Goal: Information Seeking & Learning: Compare options

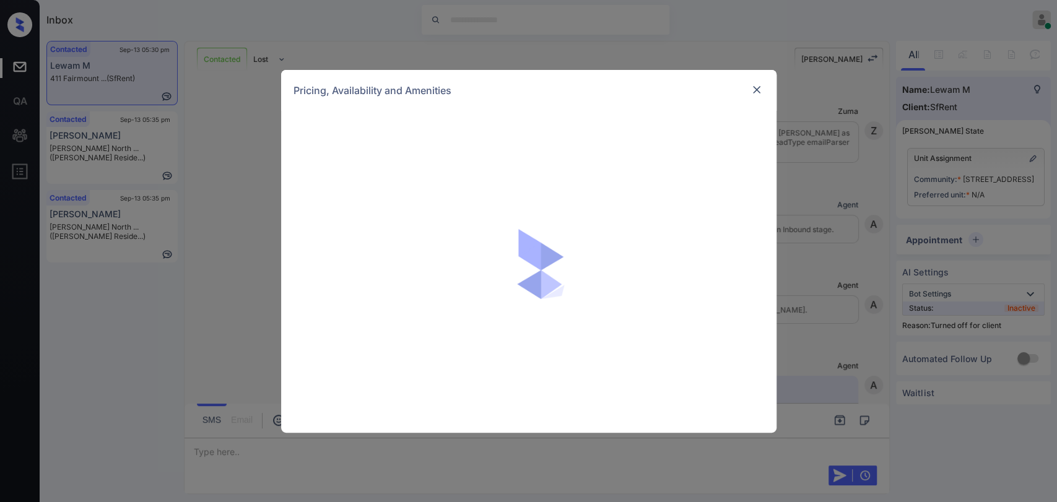
scroll to position [1979, 0]
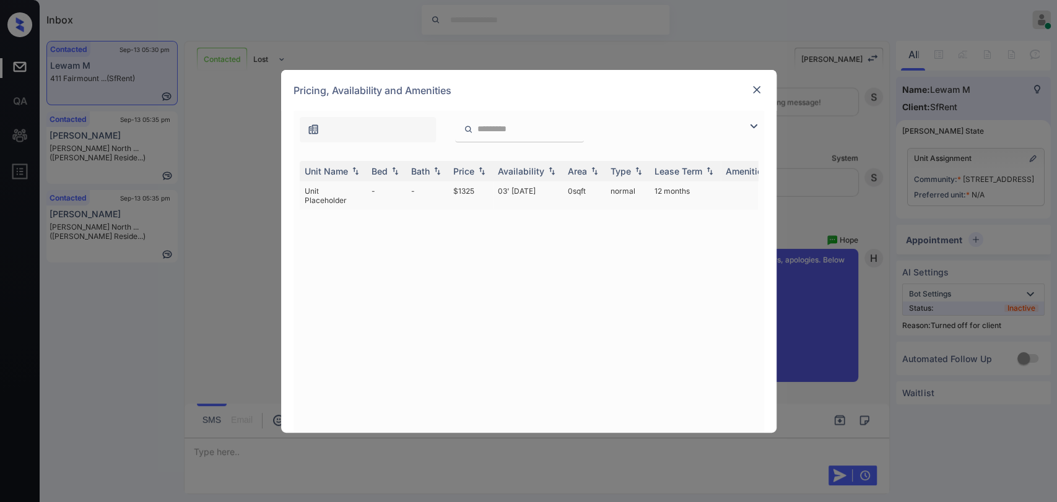
click at [371, 188] on td "-" at bounding box center [387, 195] width 40 height 28
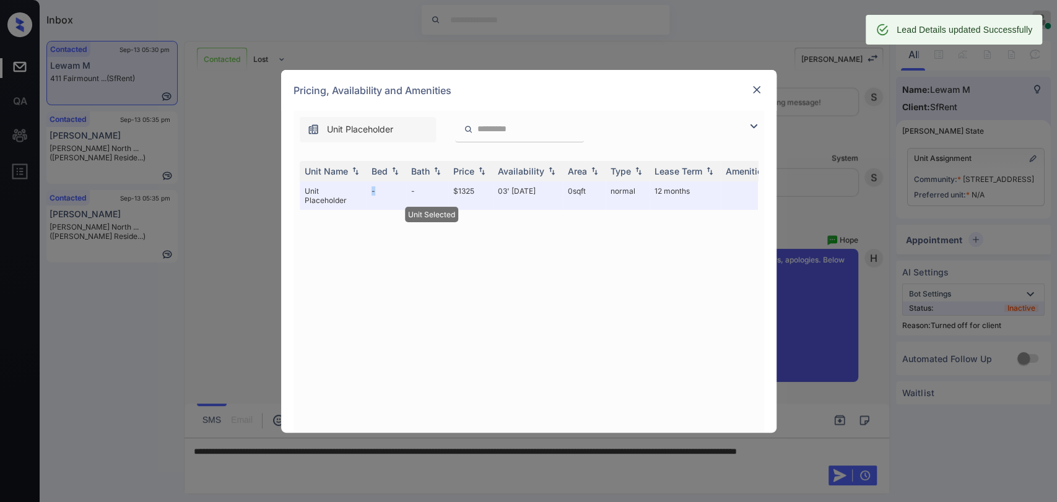
click at [754, 87] on img at bounding box center [756, 90] width 12 height 12
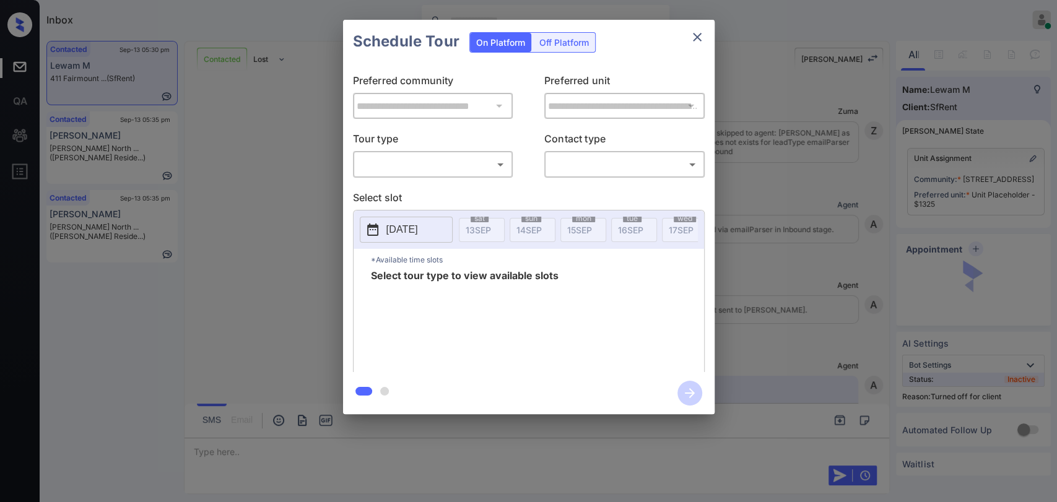
scroll to position [1979, 0]
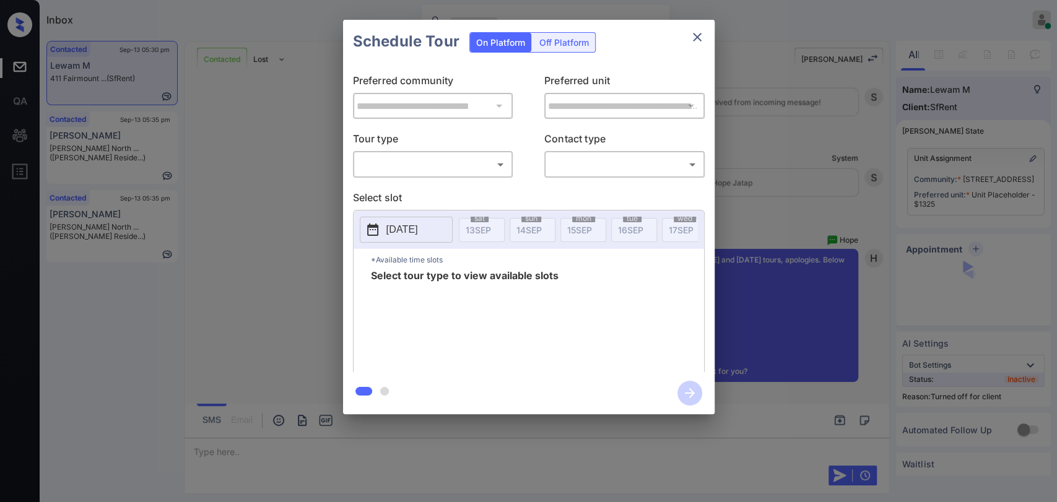
click at [578, 49] on div "Off Platform" at bounding box center [564, 42] width 62 height 19
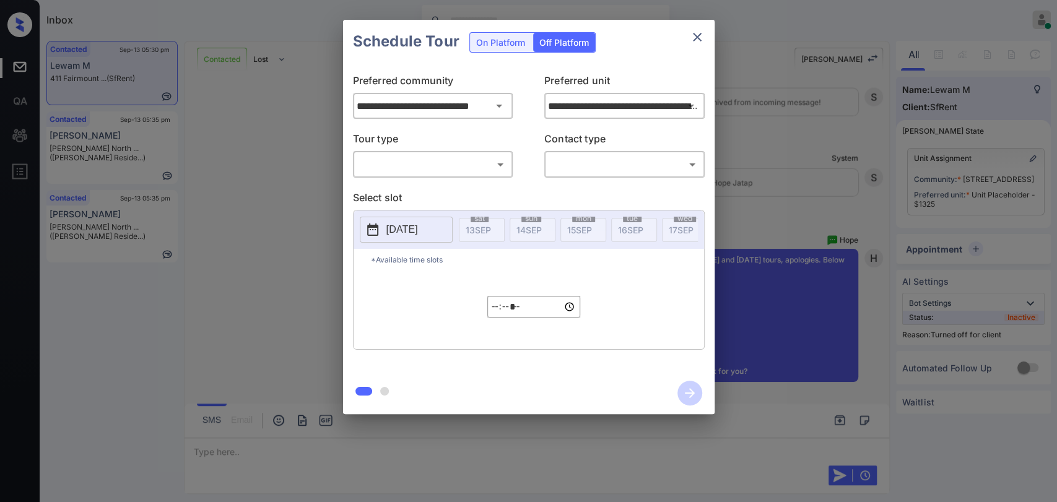
click at [394, 170] on body "Inbox [PERSON_NAME] [PERSON_NAME] Online Set yourself offline Set yourself on b…" at bounding box center [528, 251] width 1057 height 502
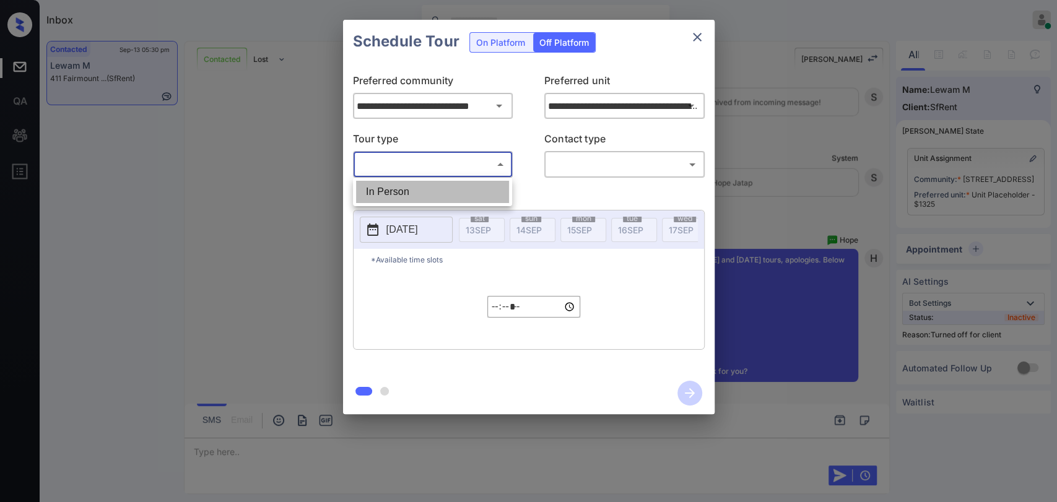
click at [414, 188] on li "In Person" at bounding box center [432, 192] width 153 height 22
type input "********"
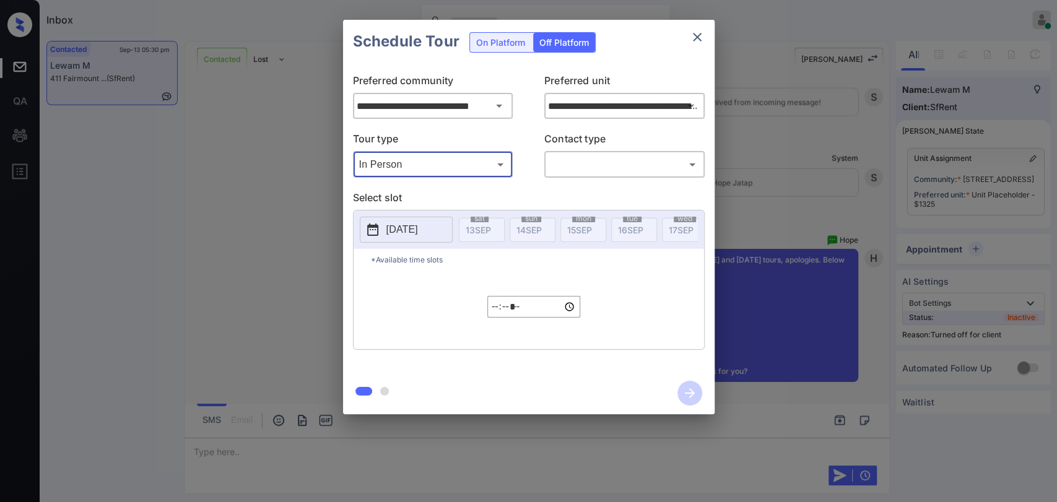
click at [597, 175] on div "​ ​" at bounding box center [624, 164] width 160 height 27
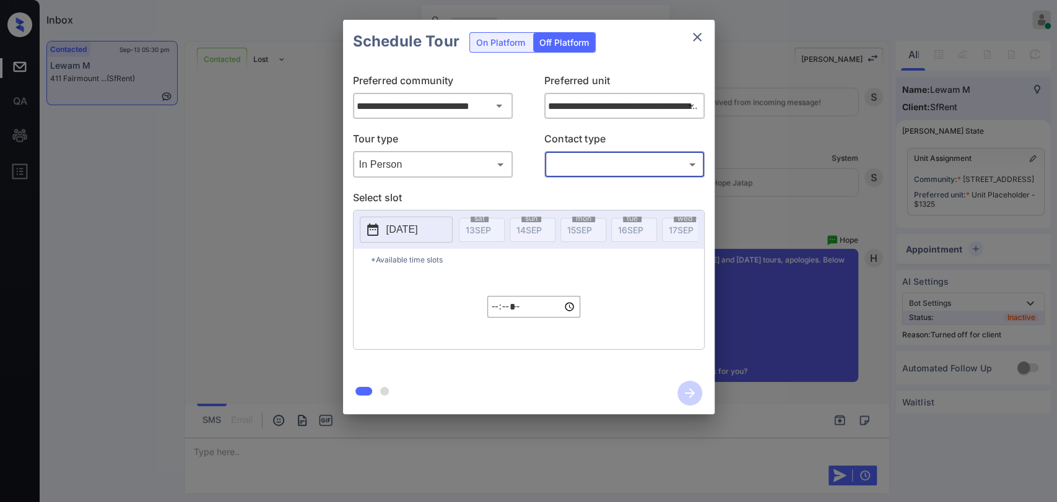
click at [587, 166] on body "Inbox Danielle Dela Cruz Online Set yourself offline Set yourself on break Prof…" at bounding box center [528, 251] width 1057 height 502
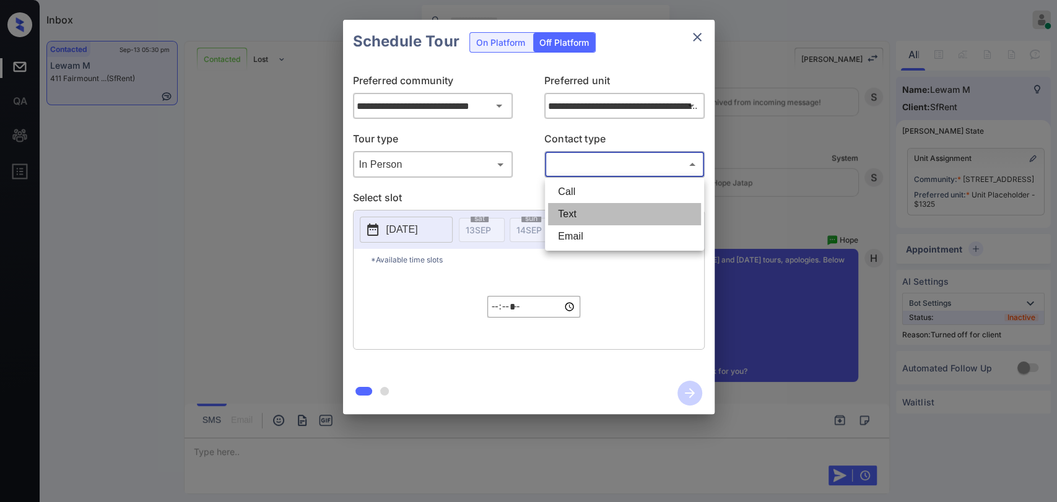
click at [572, 211] on li "Text" at bounding box center [624, 214] width 153 height 22
type input "****"
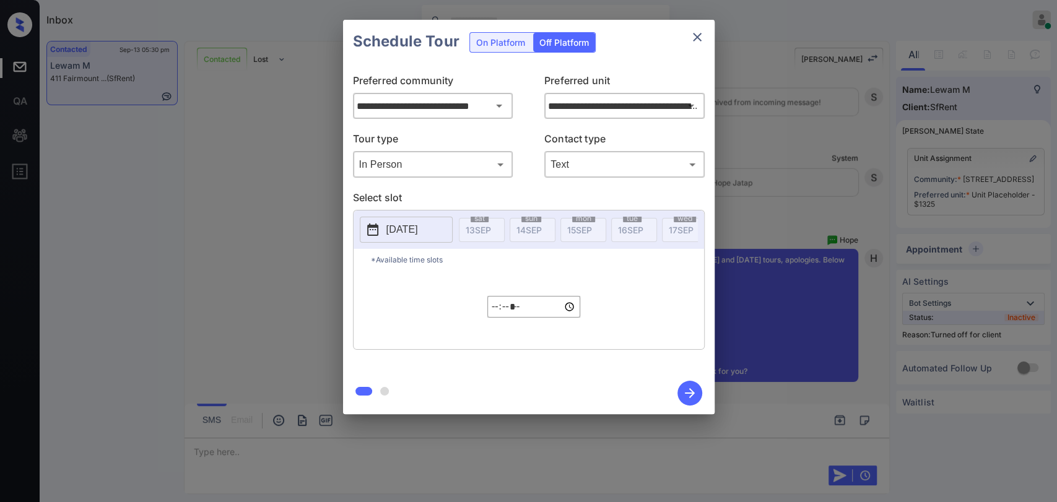
click at [398, 228] on p "2025-09-13" at bounding box center [402, 229] width 32 height 15
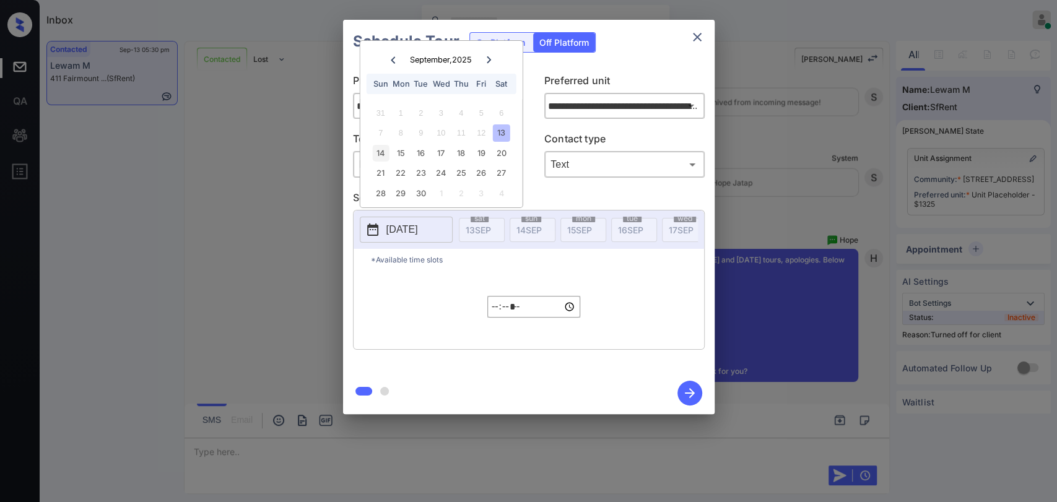
click at [381, 152] on div "14" at bounding box center [380, 153] width 17 height 17
click at [384, 328] on div "*Available time slots ***** ​" at bounding box center [529, 299] width 350 height 100
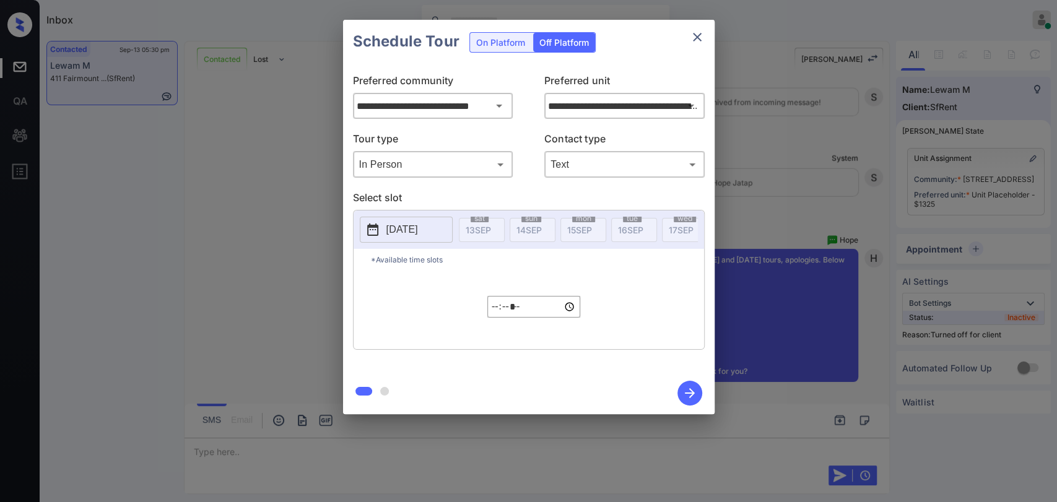
click at [507, 311] on input "*****" at bounding box center [533, 307] width 93 height 22
click at [497, 315] on input "*****" at bounding box center [533, 307] width 93 height 22
type input "*****"
click at [684, 390] on icon "button" at bounding box center [689, 393] width 25 height 25
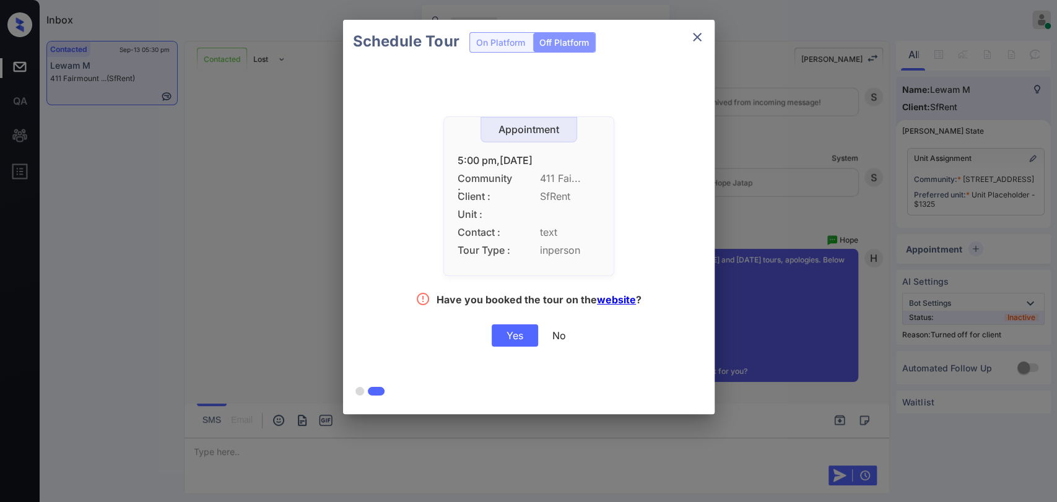
click at [513, 338] on div "Yes" at bounding box center [515, 335] width 46 height 22
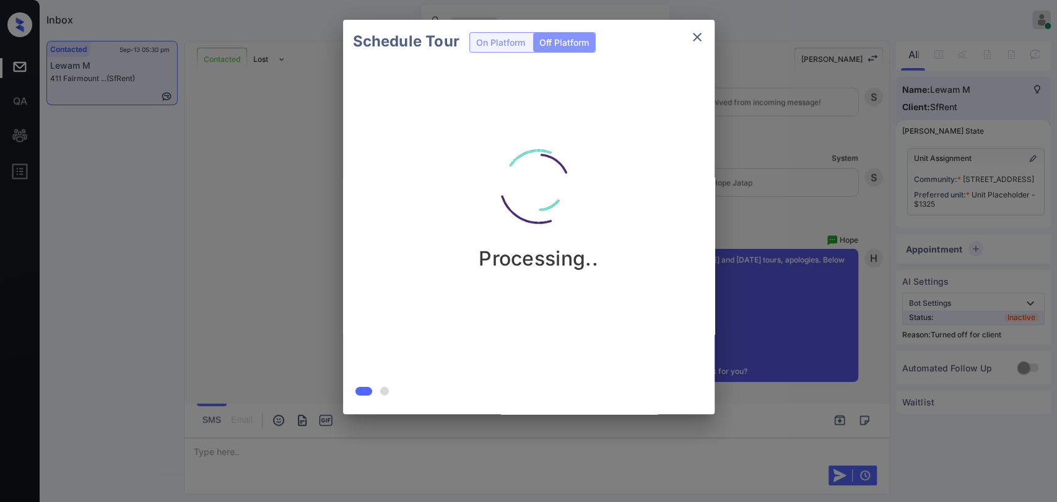
click at [266, 452] on div at bounding box center [528, 251] width 1057 height 502
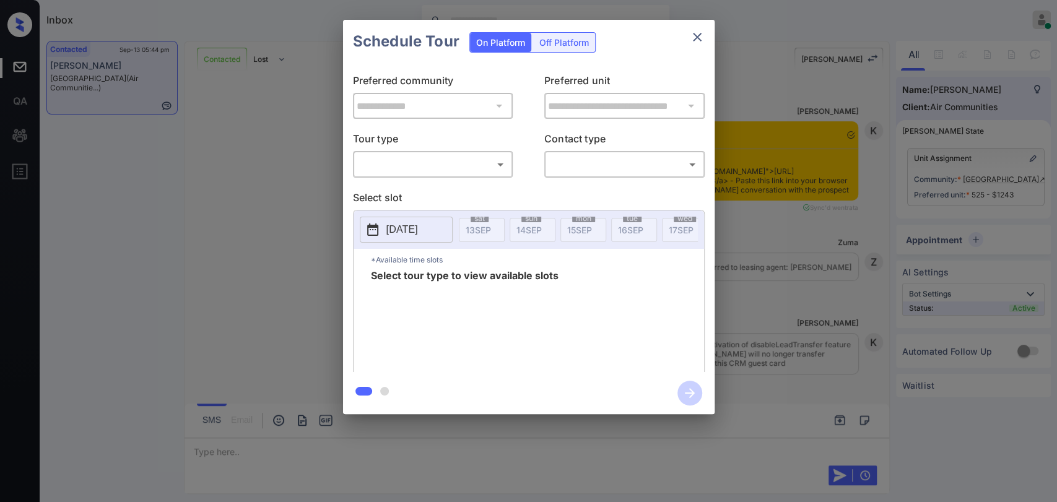
scroll to position [1134, 0]
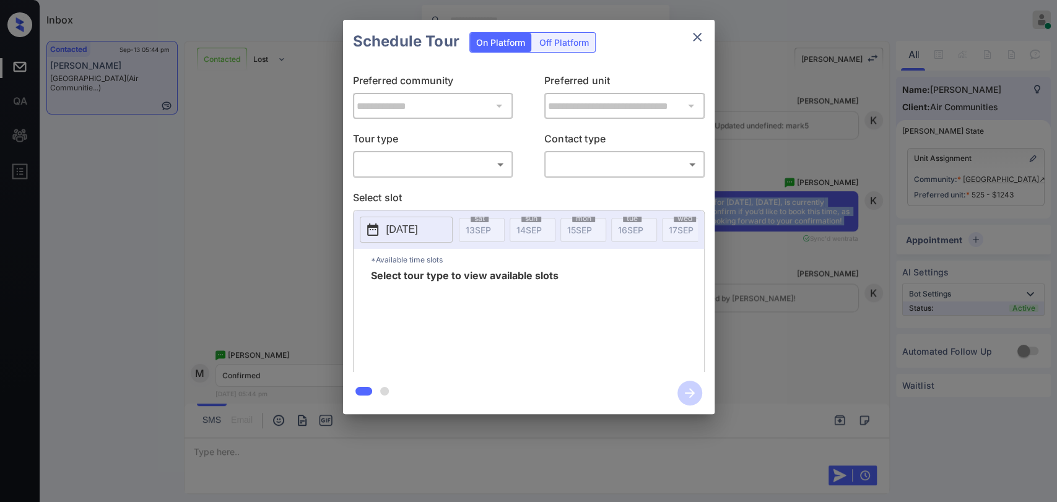
click at [448, 170] on body "Inbox Danielle Dela Cruz Online Set yourself offline Set yourself on break Prof…" at bounding box center [528, 251] width 1057 height 502
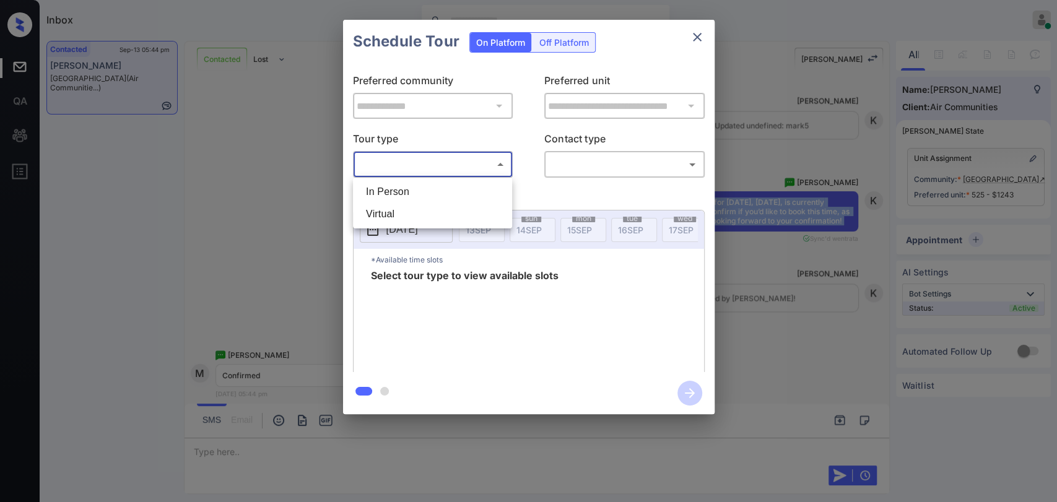
click at [403, 194] on li "In Person" at bounding box center [432, 192] width 153 height 22
type input "********"
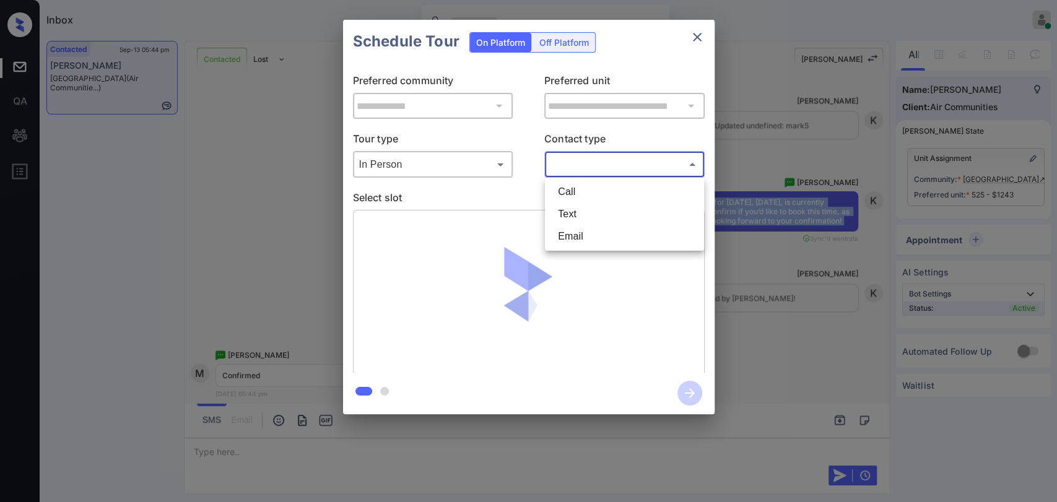
click at [633, 165] on body "Inbox Danielle Dela Cruz Online Set yourself offline Set yourself on break Prof…" at bounding box center [528, 251] width 1057 height 502
click at [608, 212] on li "Text" at bounding box center [624, 214] width 153 height 22
type input "****"
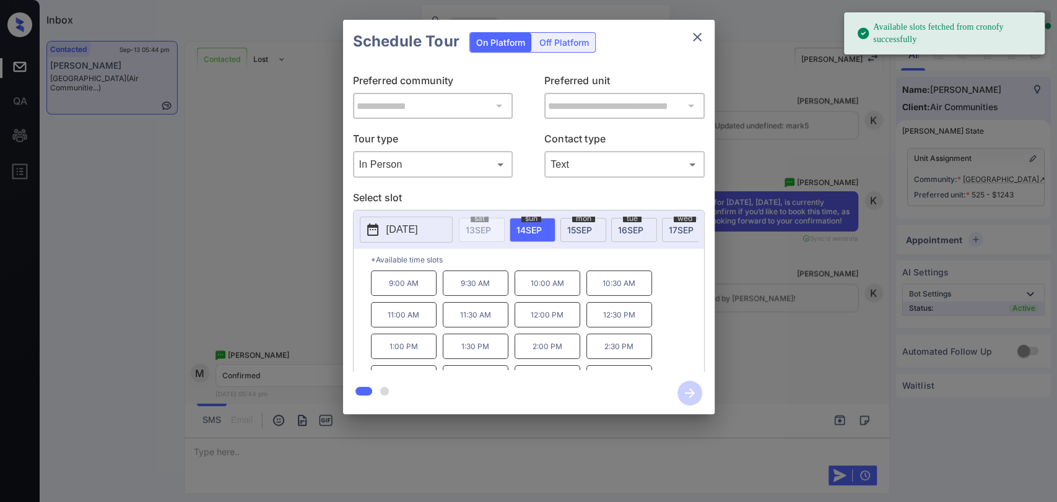
click at [614, 290] on p "10:30 AM" at bounding box center [619, 283] width 66 height 25
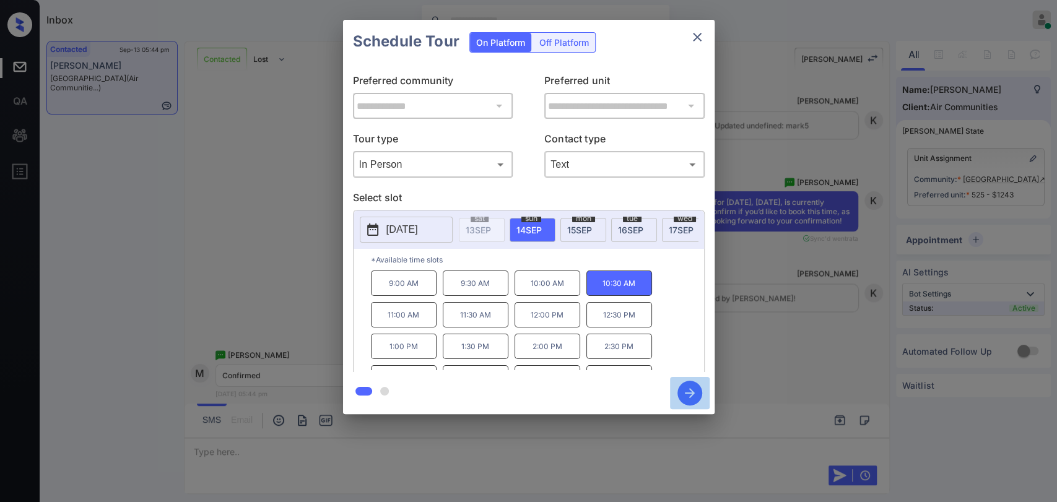
click at [684, 392] on icon "button" at bounding box center [689, 393] width 25 height 25
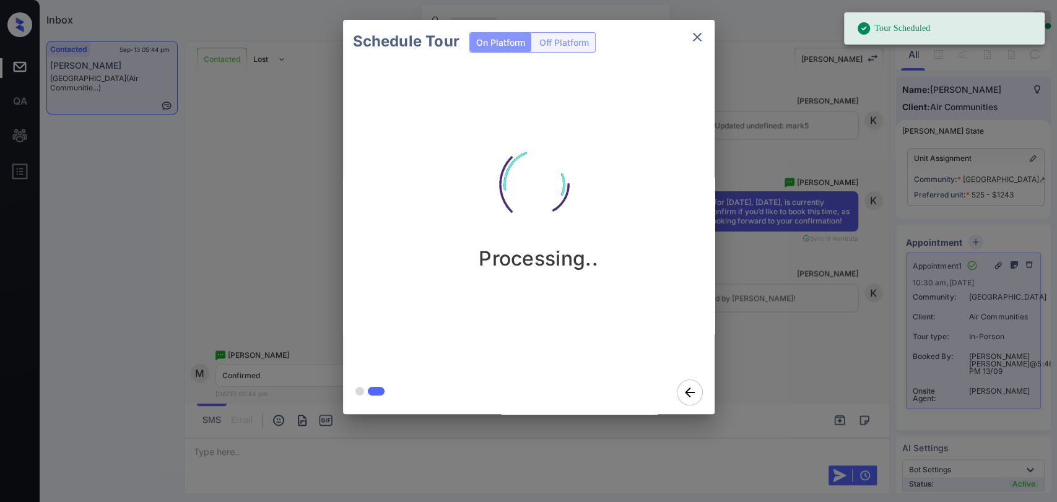
click at [697, 34] on icon "close" at bounding box center [697, 37] width 15 height 15
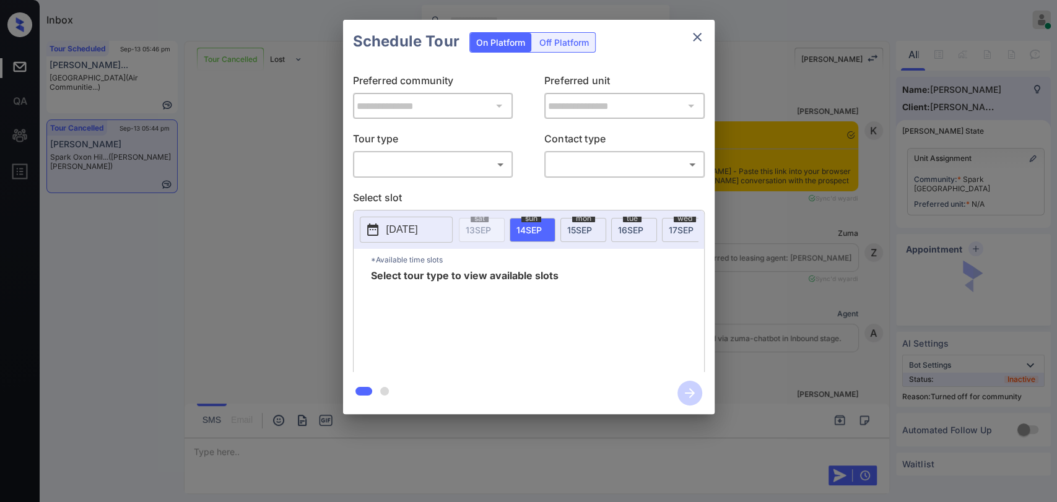
scroll to position [3572, 0]
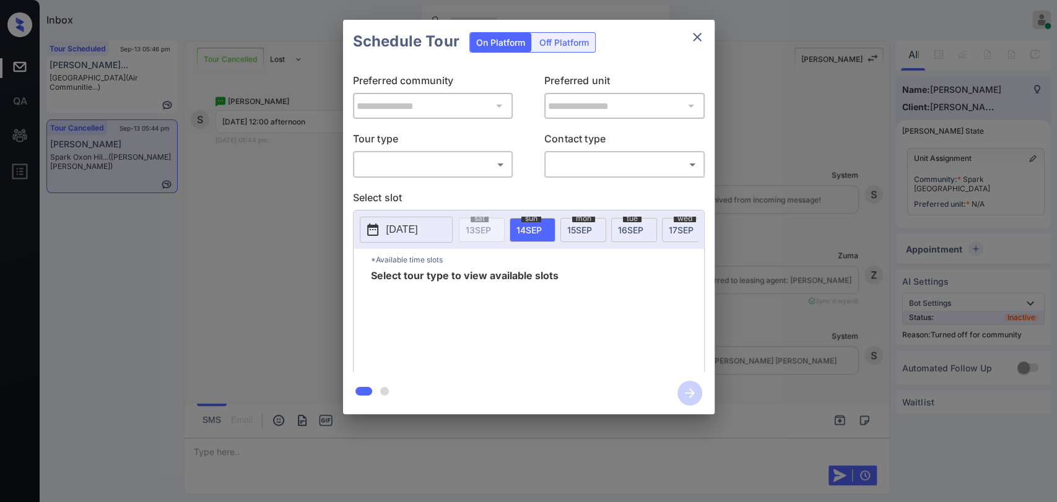
click at [431, 166] on body "Inbox Danielle Dela Cruz Online Set yourself offline Set yourself on break Prof…" at bounding box center [528, 251] width 1057 height 502
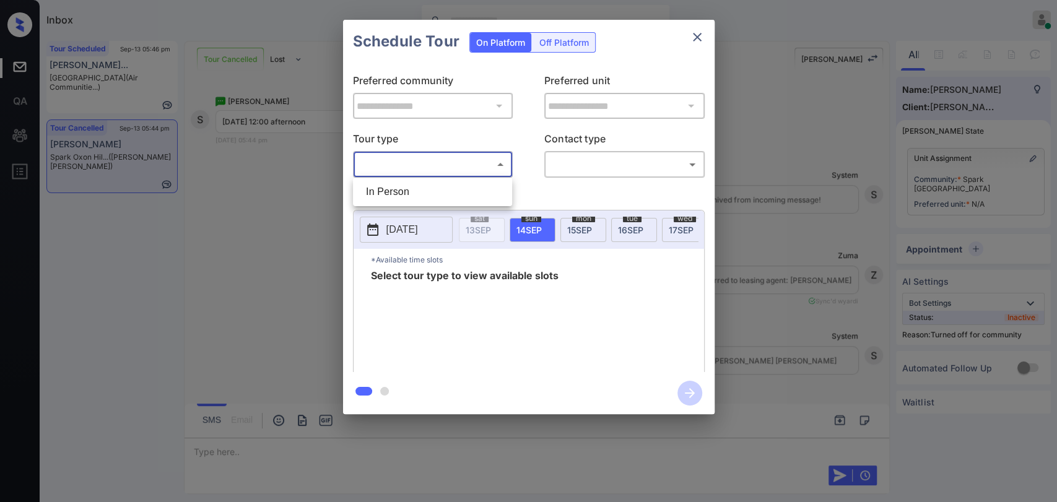
click at [419, 194] on li "In Person" at bounding box center [432, 192] width 153 height 22
type input "********"
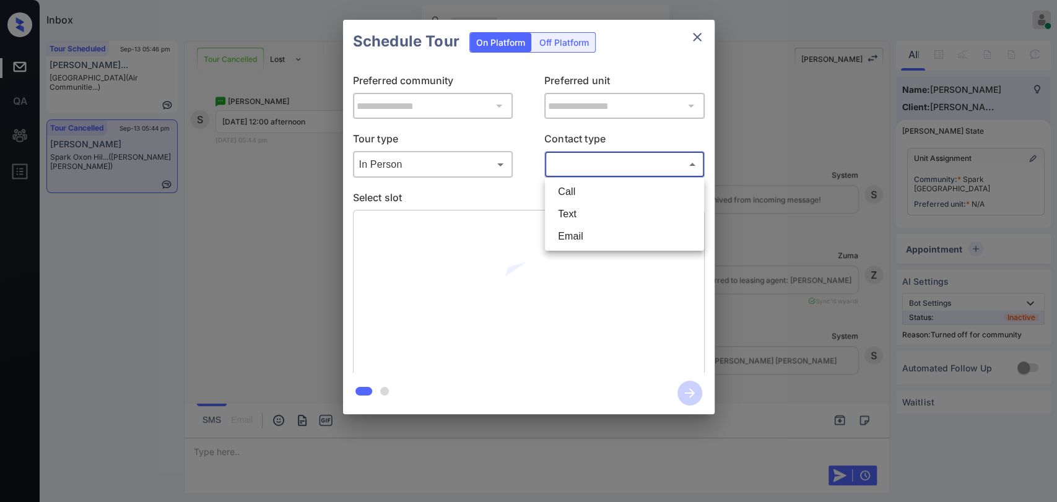
click at [624, 170] on body "Inbox Danielle Dela Cruz Online Set yourself offline Set yourself on break Prof…" at bounding box center [528, 251] width 1057 height 502
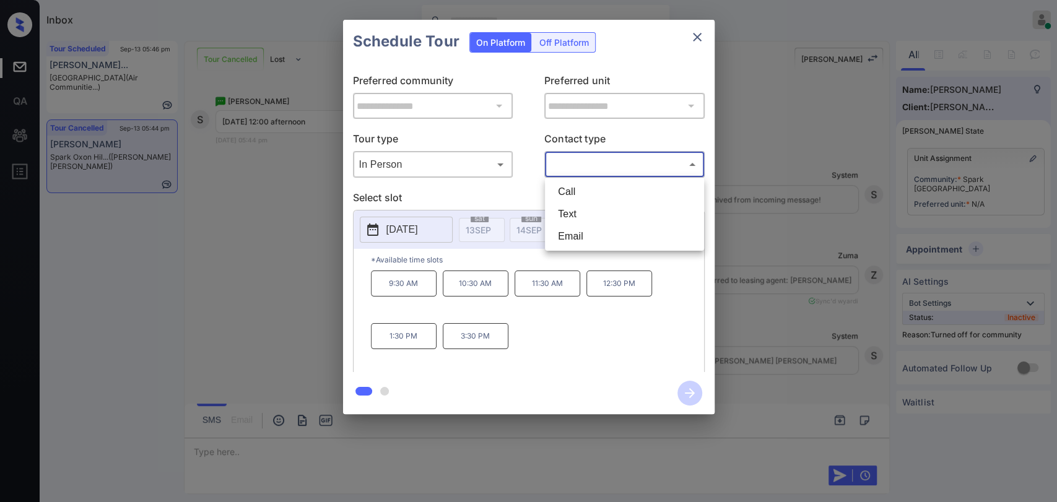
click at [703, 32] on div at bounding box center [528, 251] width 1057 height 502
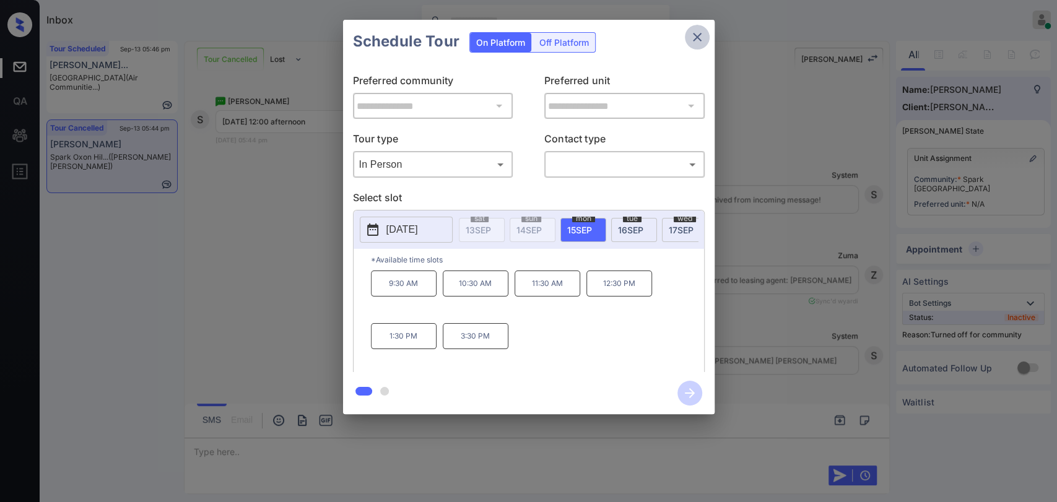
click at [700, 34] on icon "close" at bounding box center [697, 37] width 15 height 15
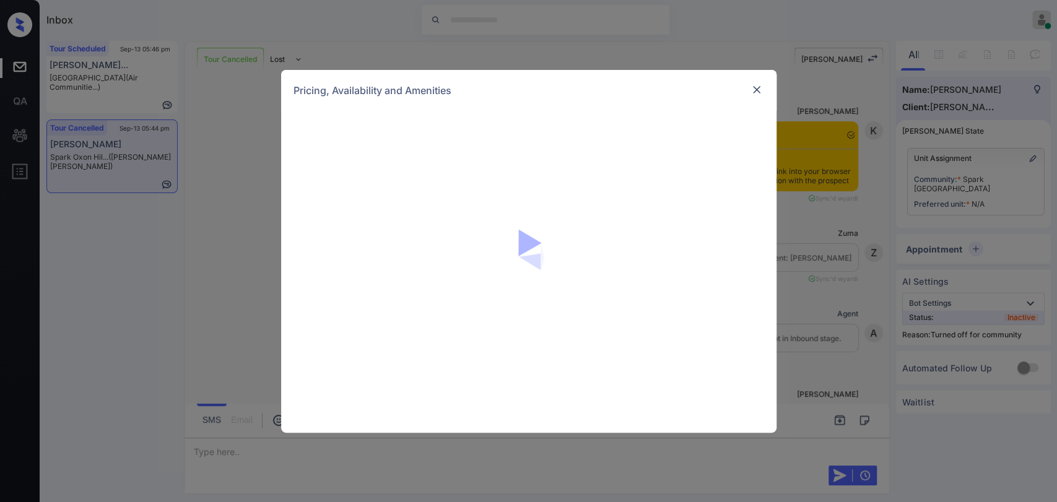
scroll to position [3572, 0]
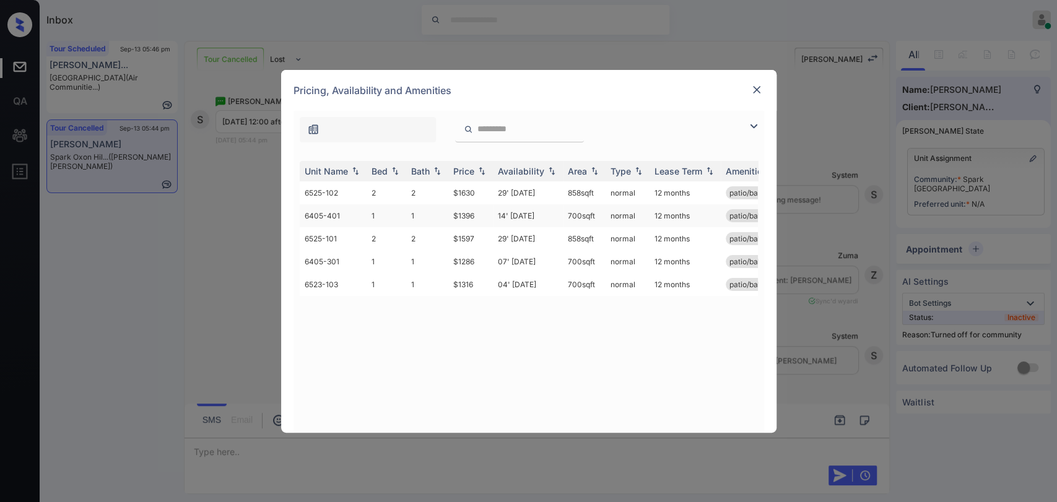
click at [372, 214] on td "1" at bounding box center [387, 215] width 40 height 23
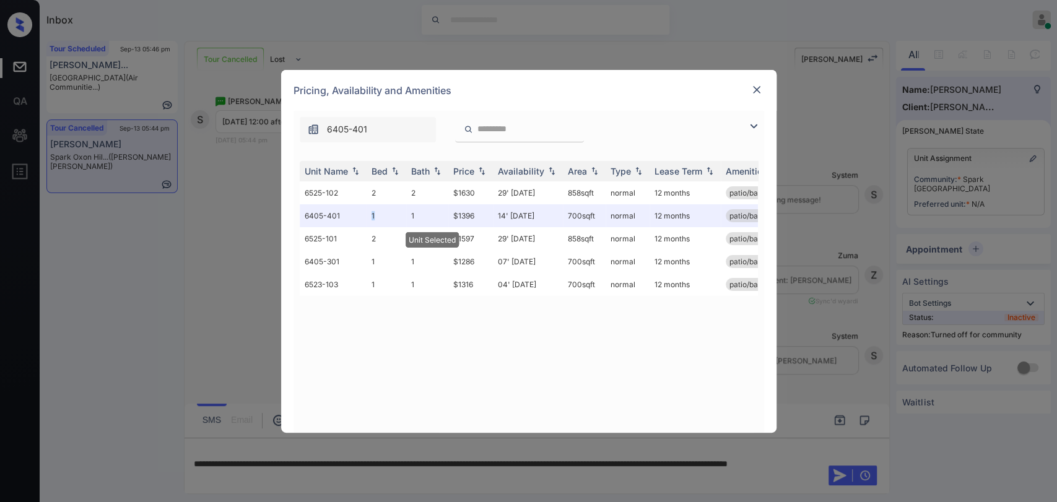
click at [756, 87] on img at bounding box center [756, 90] width 12 height 12
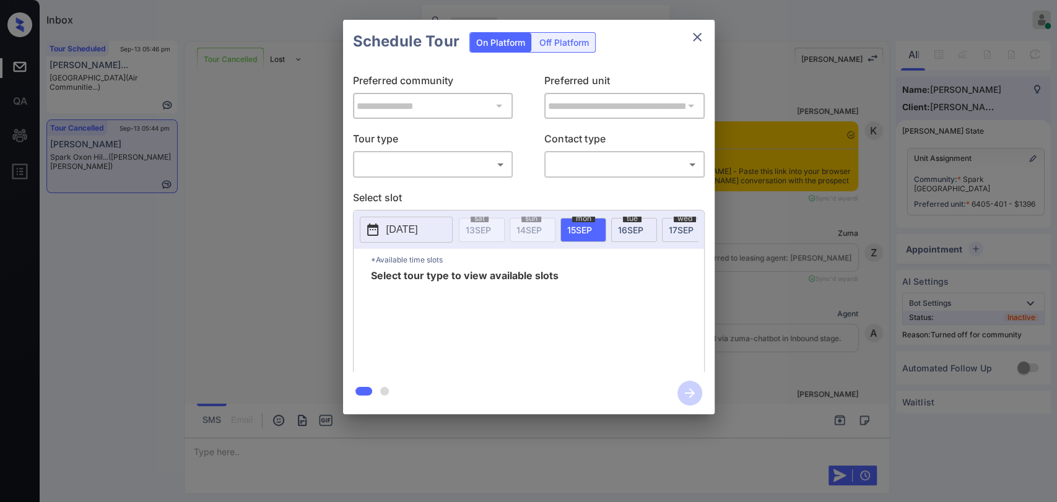
scroll to position [3376, 0]
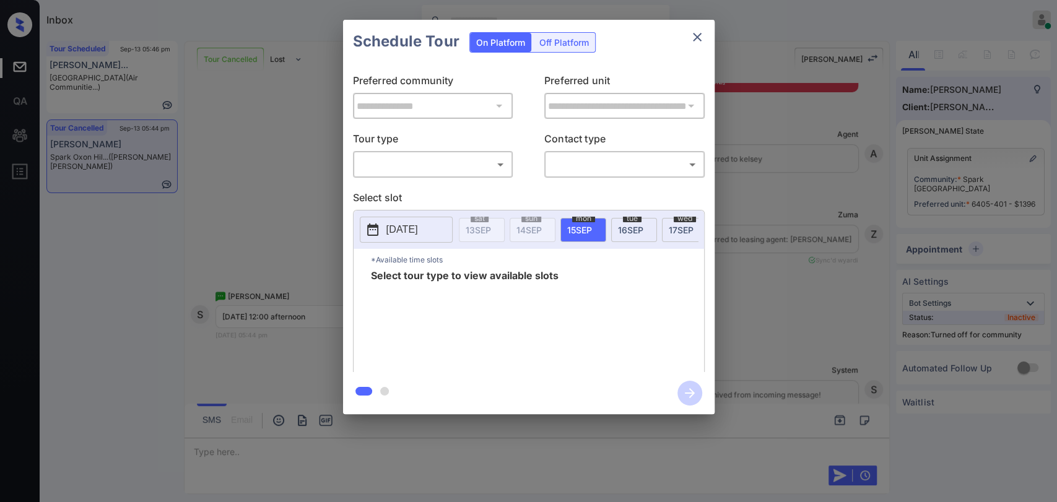
click at [437, 166] on body "Inbox Danielle Dela Cruz Online Set yourself offline Set yourself on break Prof…" at bounding box center [528, 251] width 1057 height 502
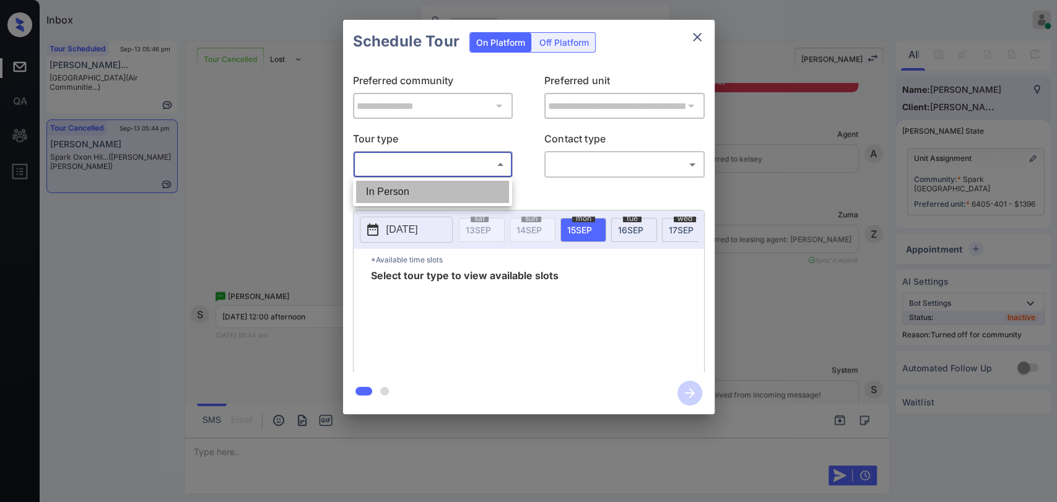
click at [411, 194] on li "In Person" at bounding box center [432, 192] width 153 height 22
type input "********"
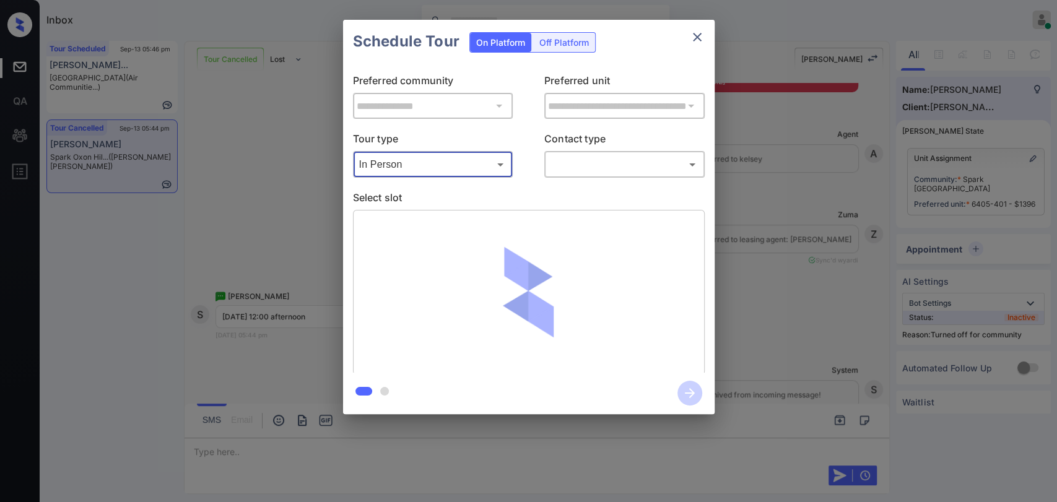
click at [638, 167] on body "Inbox Danielle Dela Cruz Online Set yourself offline Set yourself on break Prof…" at bounding box center [528, 251] width 1057 height 502
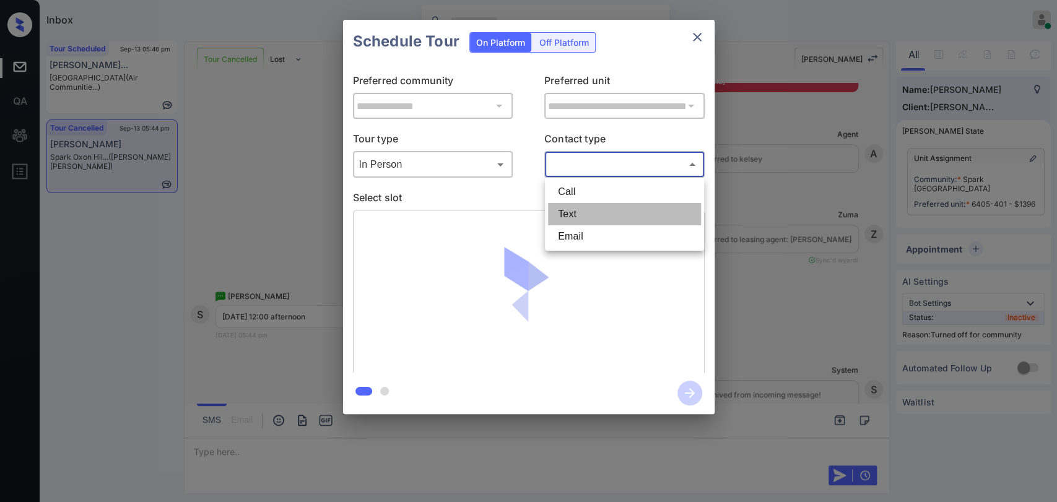
click at [598, 214] on li "Text" at bounding box center [624, 214] width 153 height 22
type input "****"
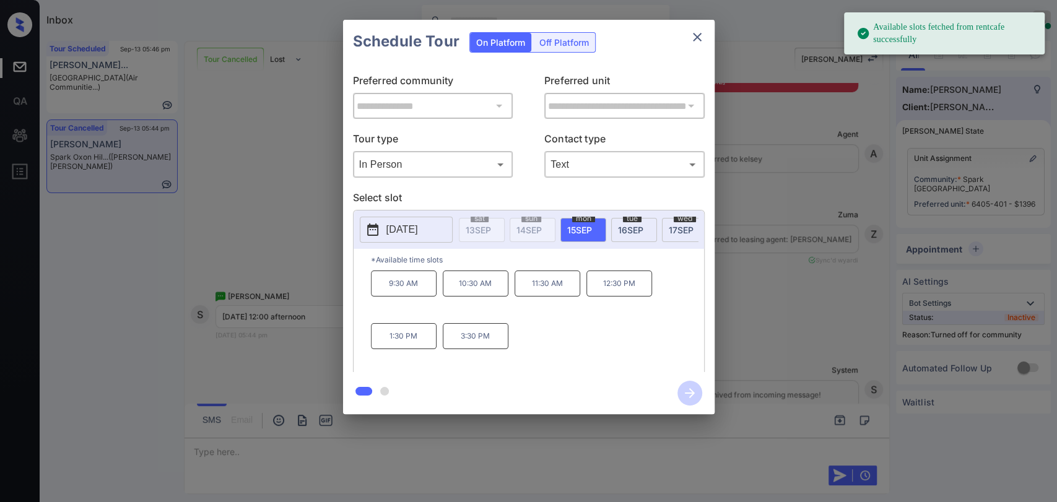
click at [404, 234] on p "[DATE]" at bounding box center [402, 229] width 32 height 15
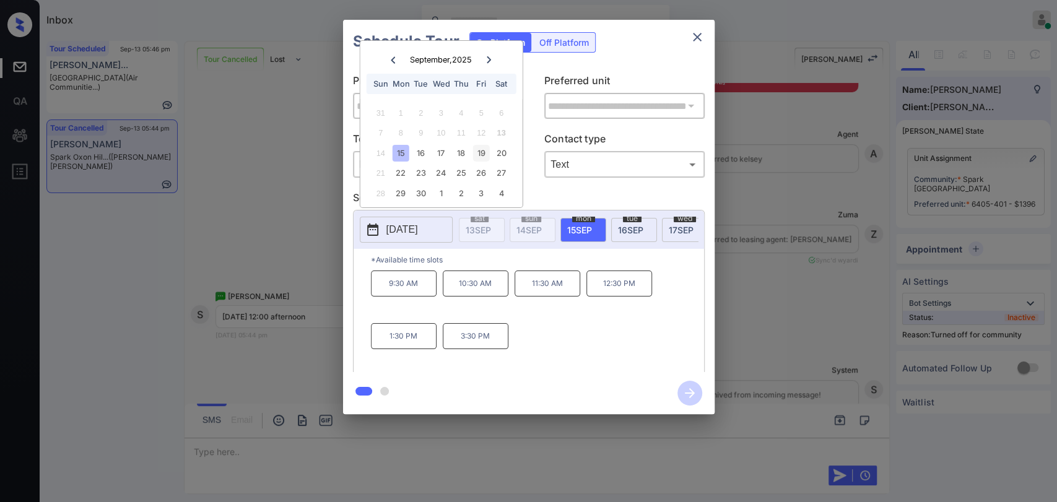
click at [482, 152] on div "19" at bounding box center [481, 153] width 17 height 17
click at [697, 37] on icon "close" at bounding box center [697, 37] width 9 height 9
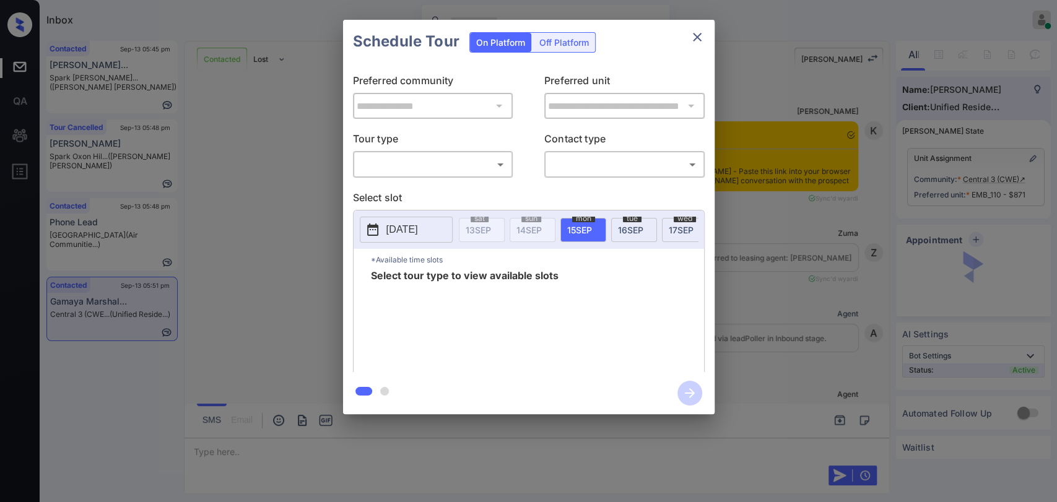
scroll to position [1550, 0]
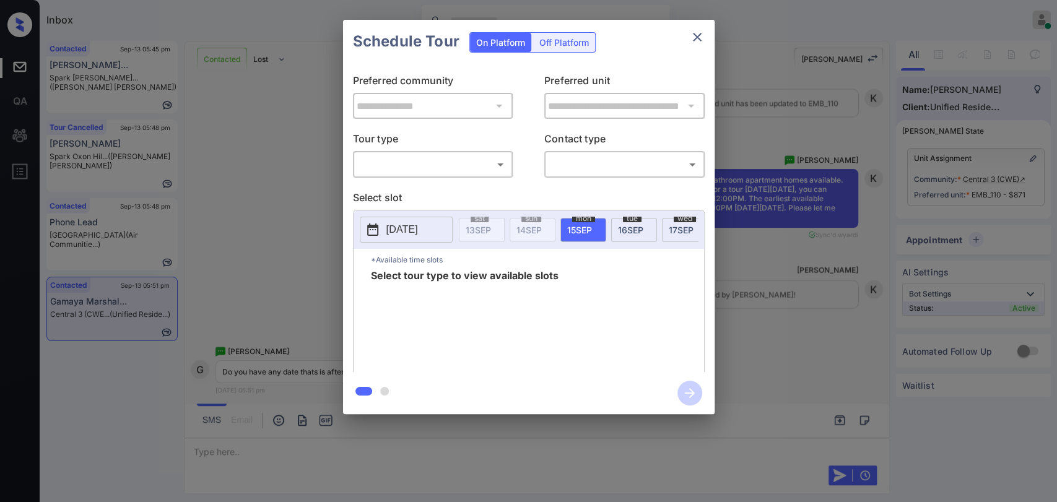
click at [443, 170] on body "Inbox [PERSON_NAME] [PERSON_NAME] Online Set yourself offline Set yourself on b…" at bounding box center [528, 251] width 1057 height 502
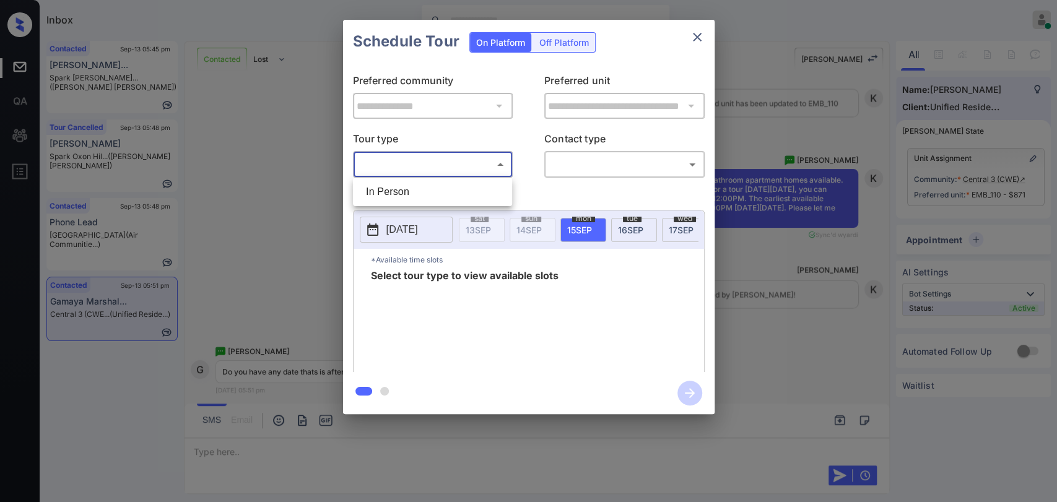
click at [391, 189] on li "In Person" at bounding box center [432, 192] width 153 height 22
type input "********"
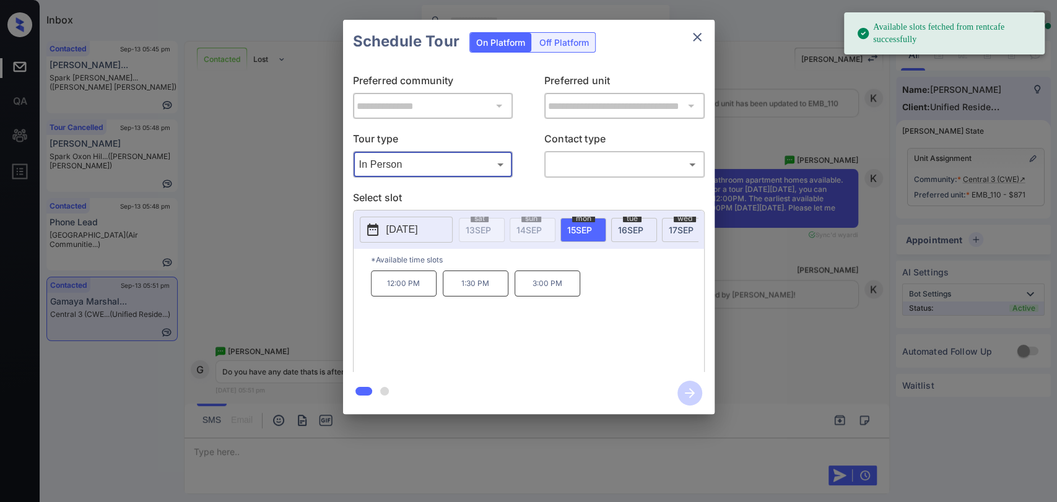
click at [619, 226] on span "[DATE]" at bounding box center [630, 230] width 25 height 11
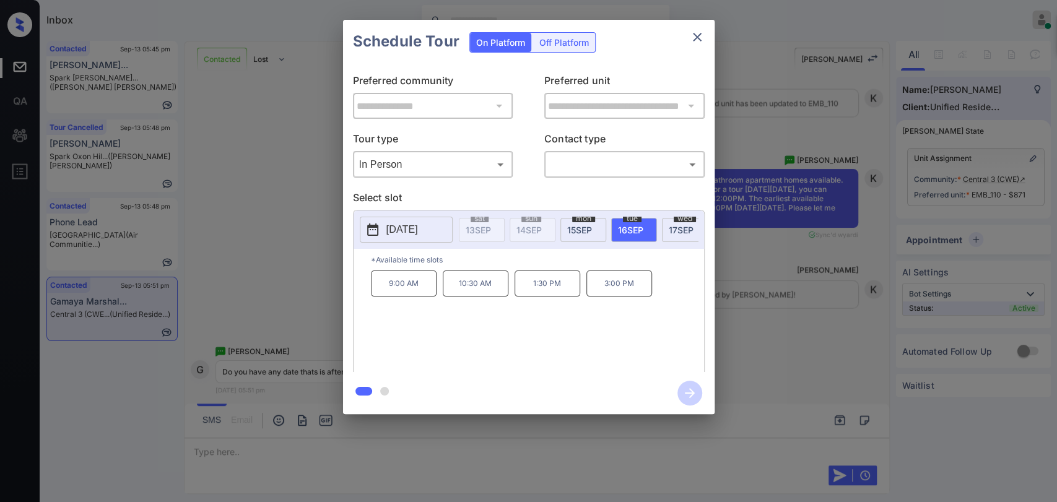
click at [667, 227] on div "[DATE]" at bounding box center [685, 230] width 46 height 24
click at [667, 232] on span "18 SEP" at bounding box center [677, 230] width 25 height 11
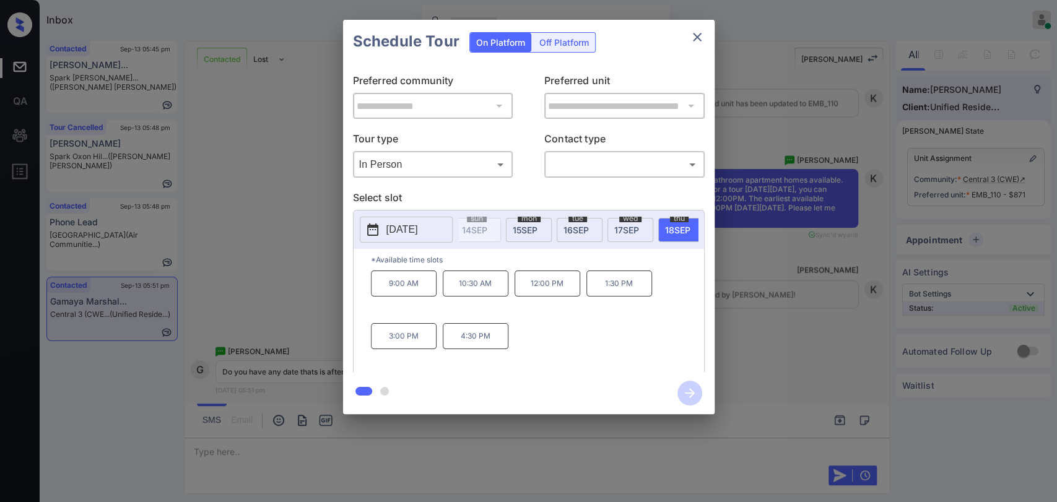
click at [313, 234] on div "**********" at bounding box center [528, 217] width 1057 height 434
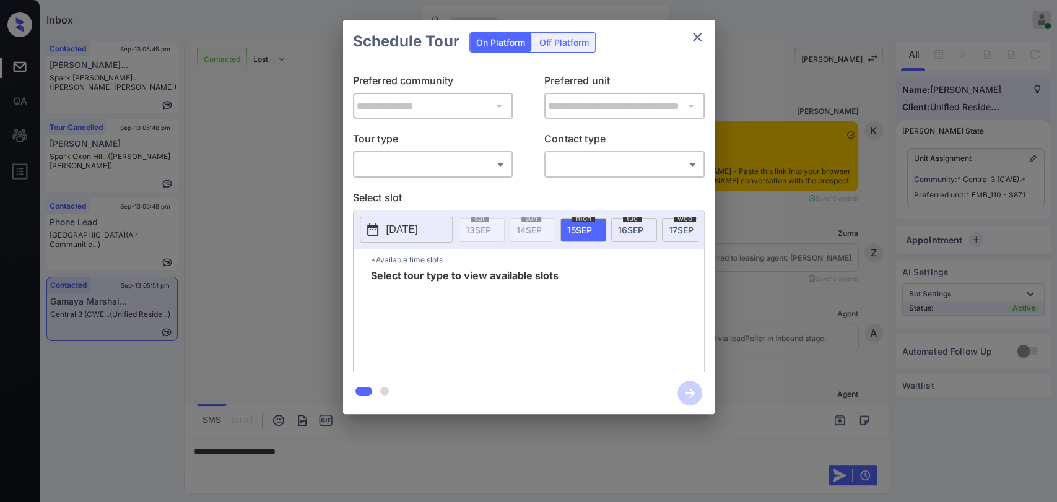
scroll to position [1550, 0]
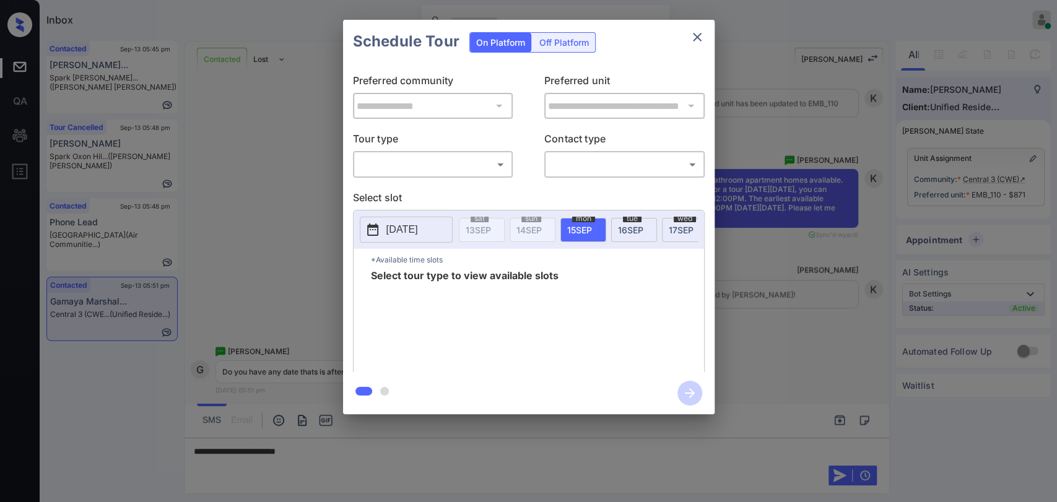
click at [444, 168] on body "Inbox [PERSON_NAME] [PERSON_NAME] Online Set yourself offline Set yourself on b…" at bounding box center [528, 251] width 1057 height 502
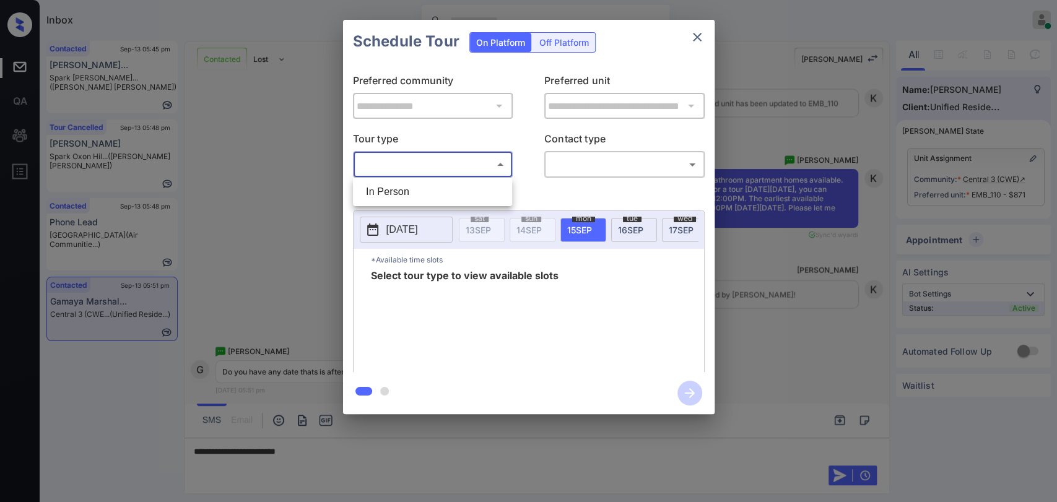
click at [393, 183] on li "In Person" at bounding box center [432, 192] width 153 height 22
type input "********"
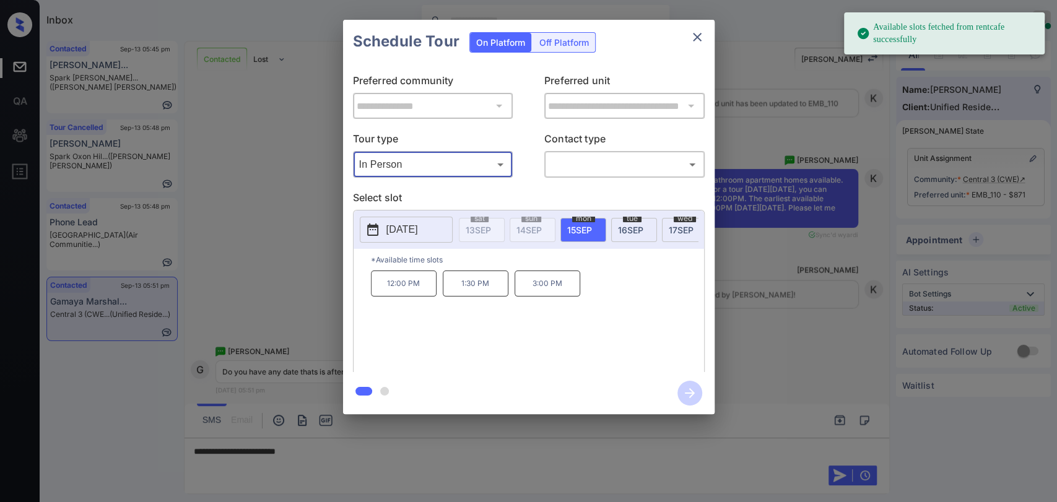
click at [623, 225] on span "[DATE]" at bounding box center [630, 230] width 25 height 11
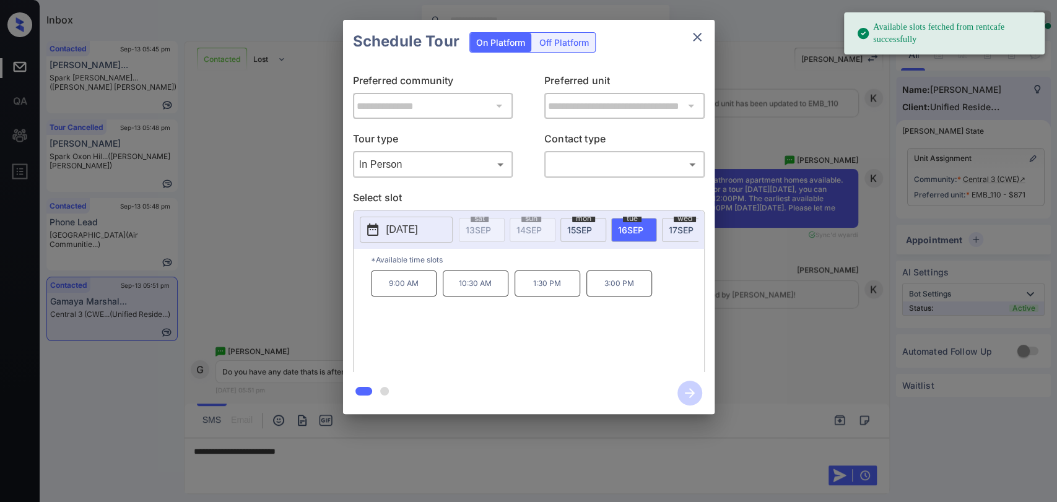
click at [676, 221] on div "[DATE]" at bounding box center [685, 230] width 46 height 24
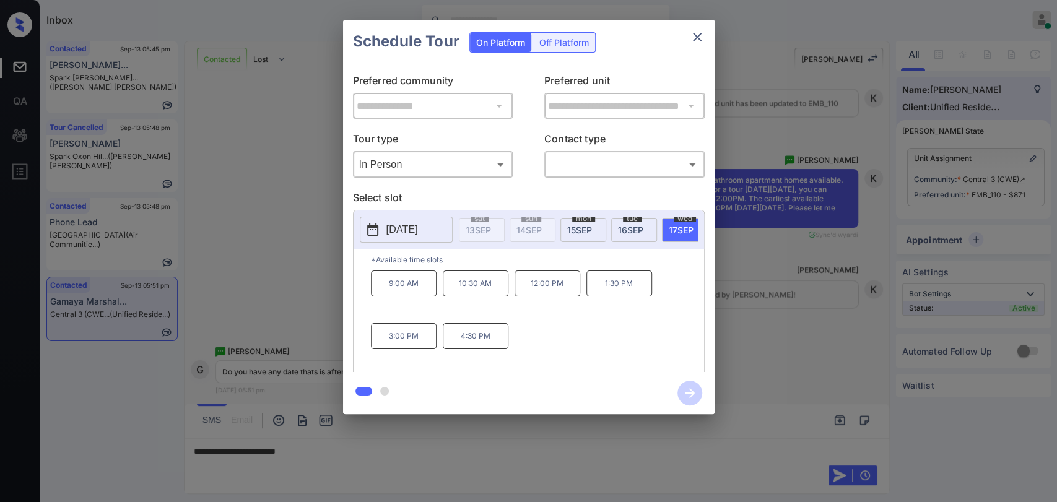
click at [698, 35] on icon "close" at bounding box center [697, 37] width 15 height 15
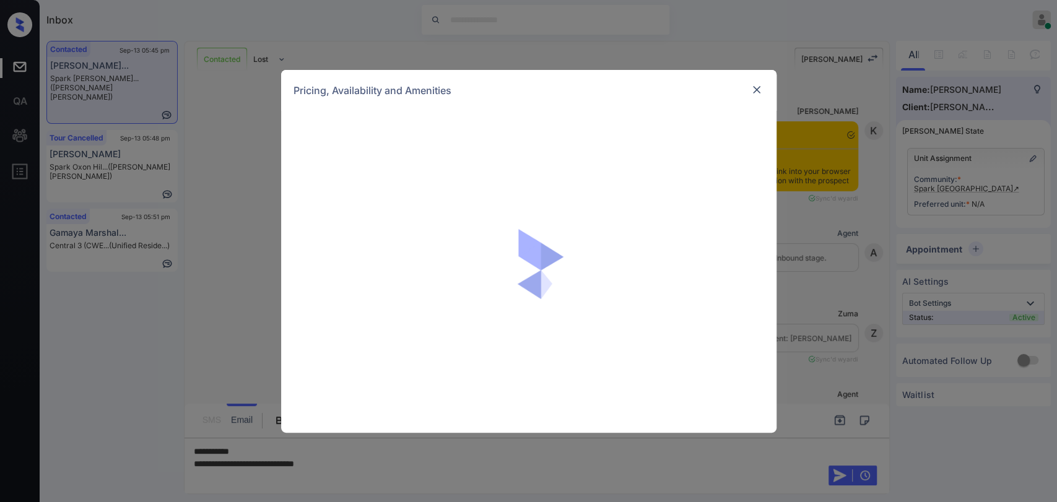
scroll to position [1720, 0]
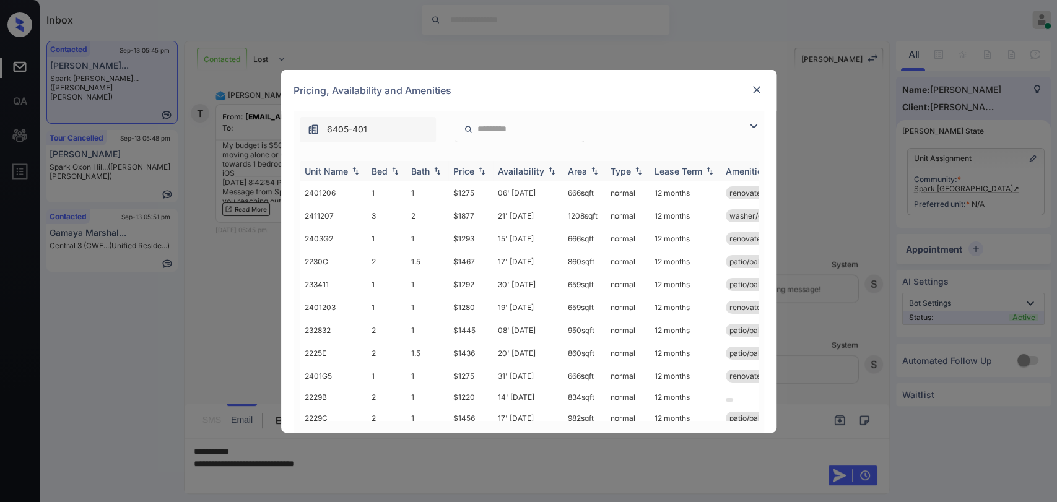
click at [386, 172] on div "Bed" at bounding box center [380, 171] width 16 height 11
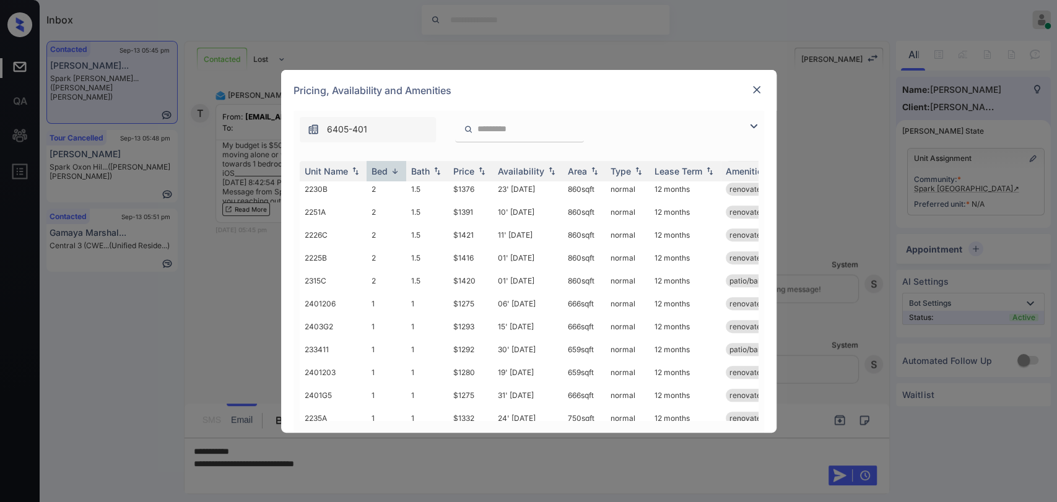
scroll to position [546, 0]
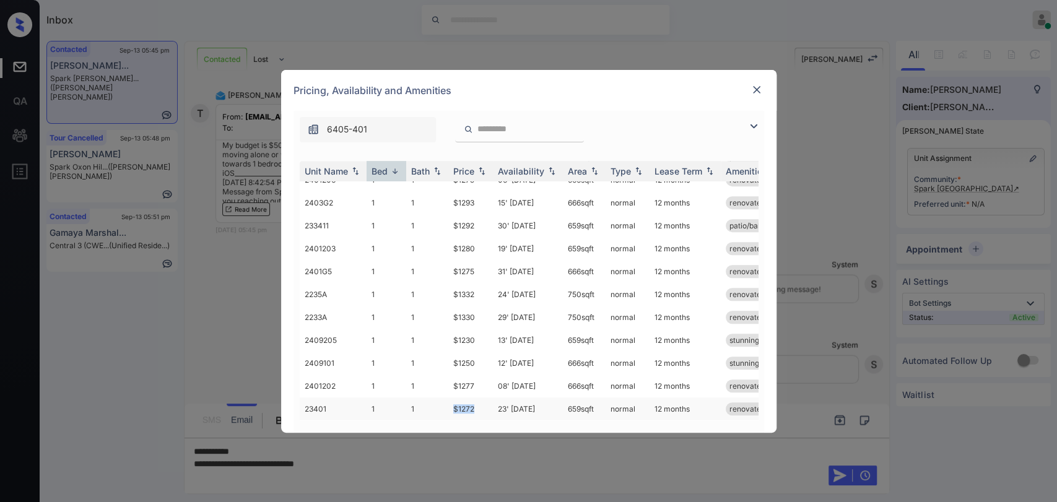
drag, startPoint x: 451, startPoint y: 398, endPoint x: 475, endPoint y: 398, distance: 24.2
click at [475, 398] on td "$1272" at bounding box center [470, 409] width 45 height 23
drag, startPoint x: 446, startPoint y: 324, endPoint x: 482, endPoint y: 324, distance: 36.5
click at [482, 329] on tr "2409205 1 1 $1230 13' [DATE] 659 sqft normal 12 months stunning views*..." at bounding box center [623, 340] width 647 height 23
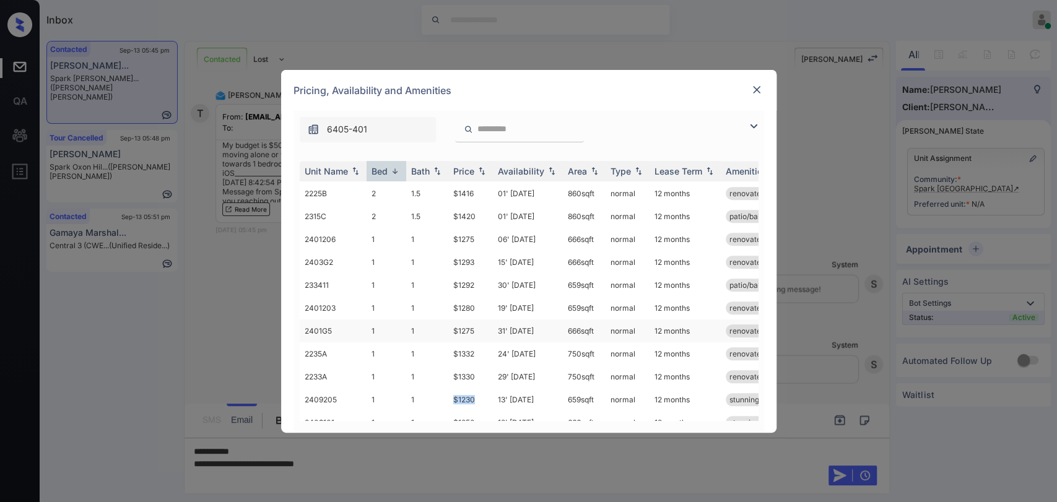
scroll to position [339, 0]
copy tr "$1230"
click at [714, 106] on div "Pricing, Availability and Amenities" at bounding box center [528, 90] width 495 height 41
drag, startPoint x: 452, startPoint y: 356, endPoint x: 487, endPoint y: 349, distance: 35.3
click at [487, 352] on td "$1420" at bounding box center [470, 353] width 45 height 23
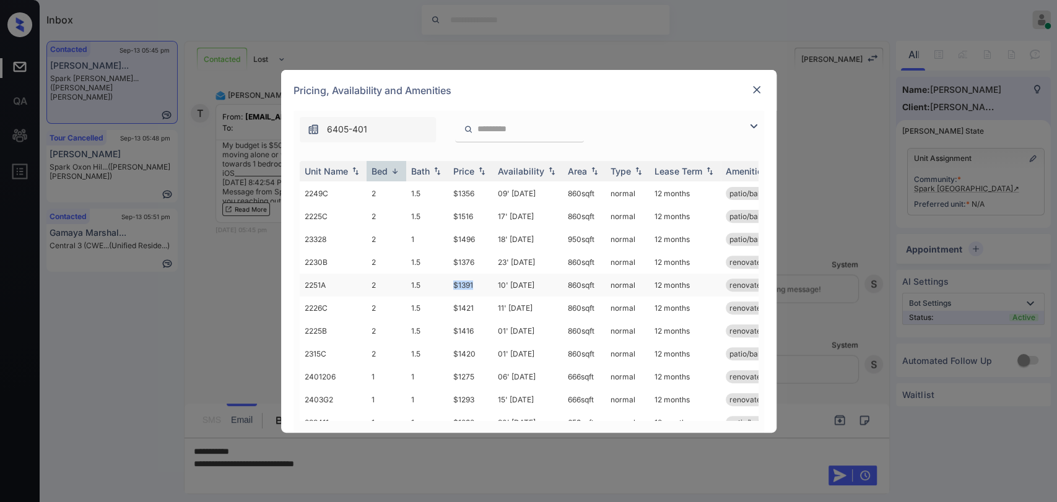
drag, startPoint x: 461, startPoint y: 284, endPoint x: 484, endPoint y: 284, distance: 22.9
click at [484, 284] on tr "2251A 2 1.5 $1391 10' [DATE] 860 sqft normal 12 months renovated" at bounding box center [623, 285] width 647 height 23
drag, startPoint x: 455, startPoint y: 258, endPoint x: 483, endPoint y: 255, distance: 28.0
click at [483, 255] on td "$1376" at bounding box center [470, 262] width 45 height 23
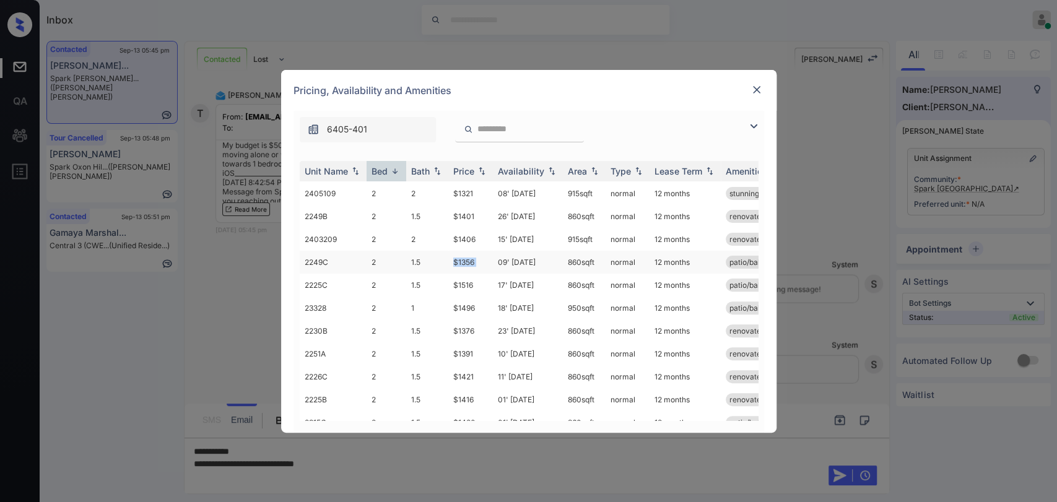
drag, startPoint x: 443, startPoint y: 258, endPoint x: 497, endPoint y: 253, distance: 54.7
click at [497, 253] on tr "2249C 2 1.5 $1356 09' [DATE] 860 sqft normal 12 months patio/balcony" at bounding box center [623, 262] width 647 height 23
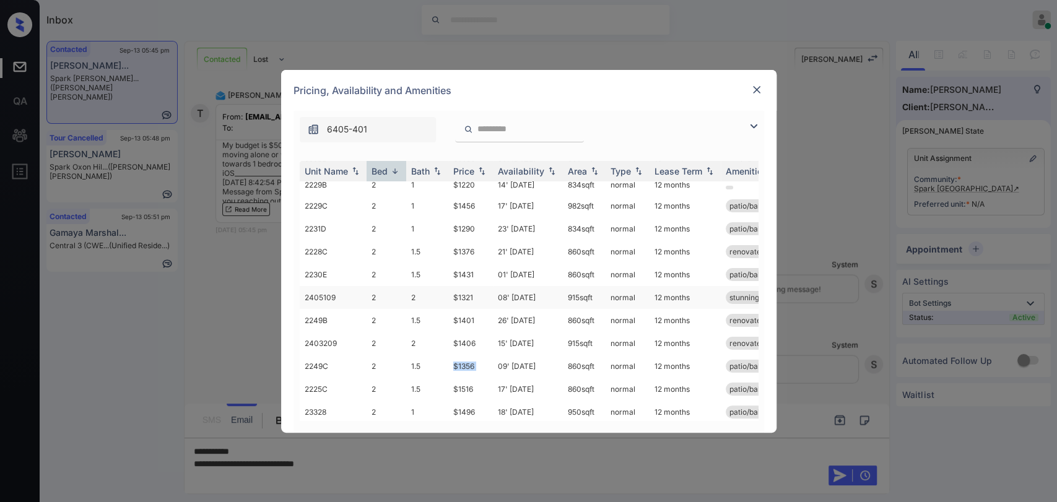
scroll to position [133, 0]
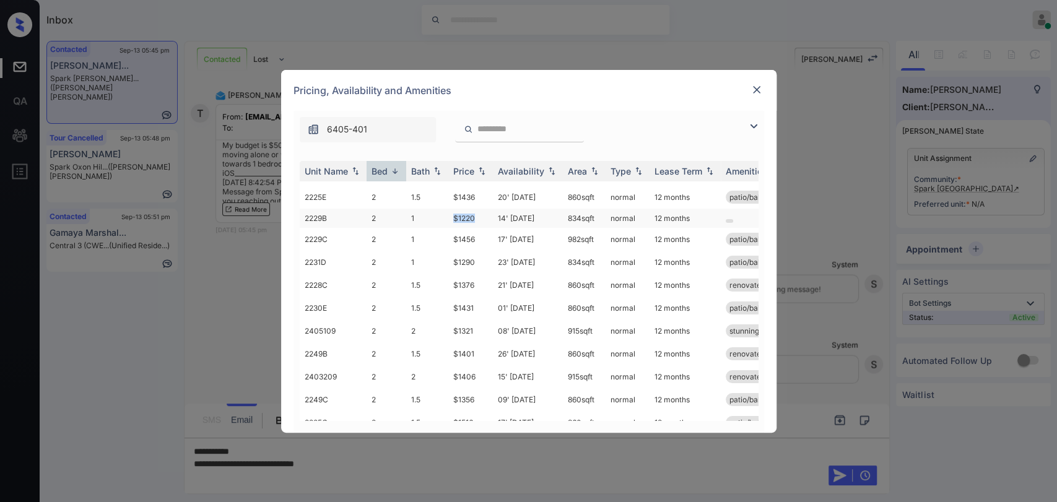
drag, startPoint x: 447, startPoint y: 219, endPoint x: 485, endPoint y: 212, distance: 39.0
click at [485, 212] on tr "2229B 2 1 $1220 14' [DATE] 834 sqft normal 12 months" at bounding box center [623, 218] width 647 height 19
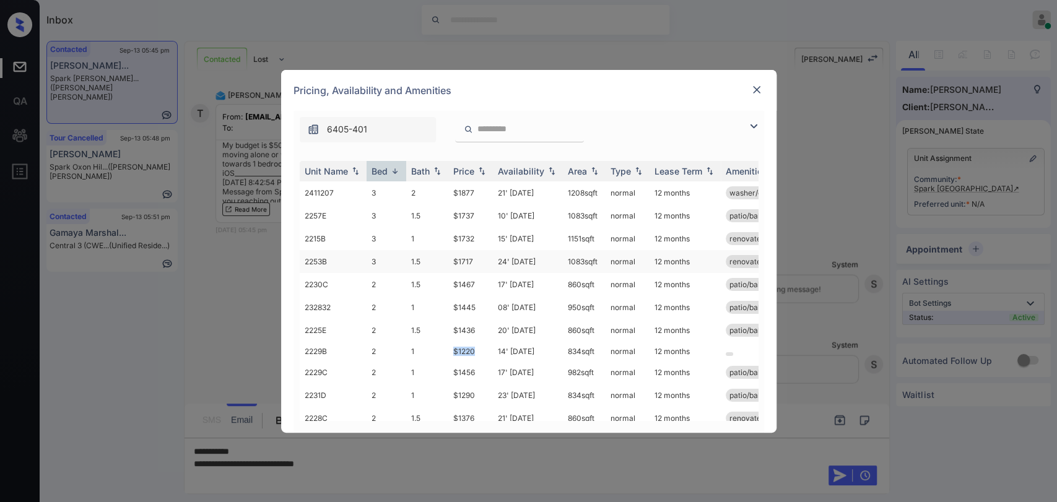
copy tr "$1220"
click at [752, 90] on img at bounding box center [756, 90] width 12 height 12
